Goal: Information Seeking & Learning: Learn about a topic

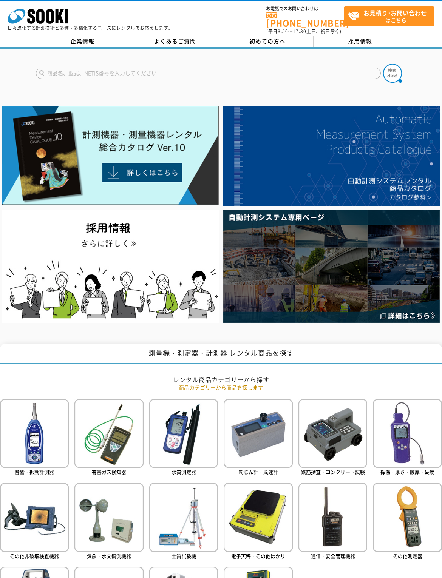
click at [195, 76] on input "text" at bounding box center [208, 73] width 345 height 11
type input "引っ張り"
click at [391, 77] on img at bounding box center [392, 73] width 19 height 19
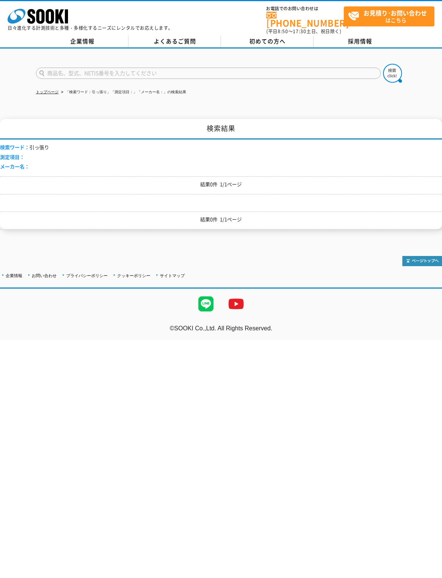
click at [176, 77] on input "text" at bounding box center [208, 73] width 345 height 11
type input "引張"
click at [401, 77] on img at bounding box center [392, 73] width 19 height 19
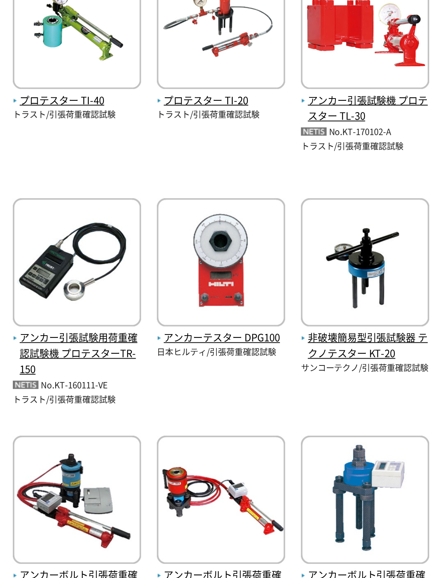
click at [152, 303] on img at bounding box center [184, 336] width 64 height 66
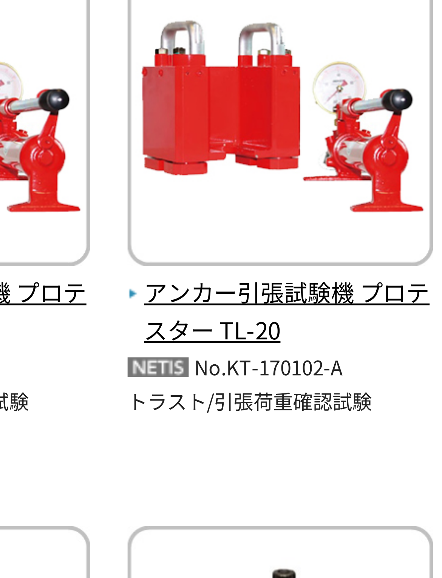
click at [296, 184] on img at bounding box center [328, 217] width 64 height 66
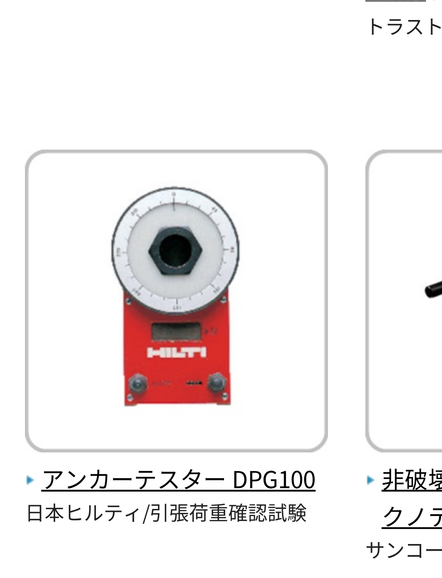
click at [152, 369] on span "アンカーテスター DPG100" at bounding box center [184, 373] width 64 height 8
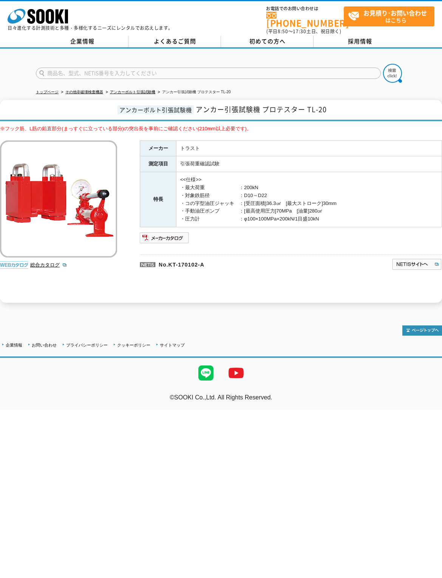
click at [52, 266] on link "総合カタログ" at bounding box center [48, 265] width 37 height 6
